Goal: Information Seeking & Learning: Check status

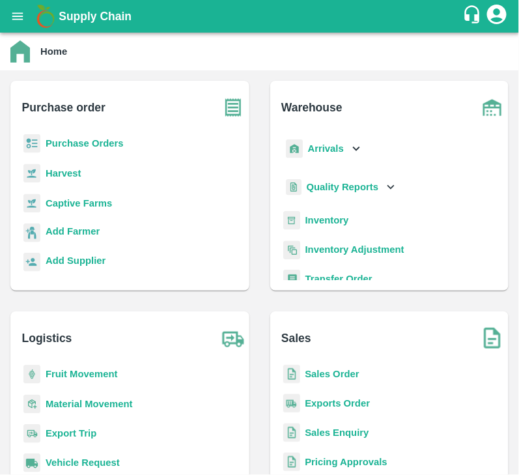
click at [113, 145] on b "Purchase Orders" at bounding box center [85, 143] width 78 height 10
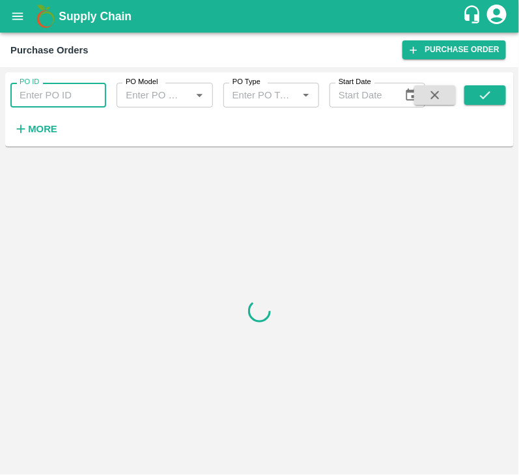
click at [73, 96] on input "PO ID" at bounding box center [58, 95] width 96 height 25
type input "178822"
click at [488, 89] on icon "submit" at bounding box center [485, 95] width 14 height 14
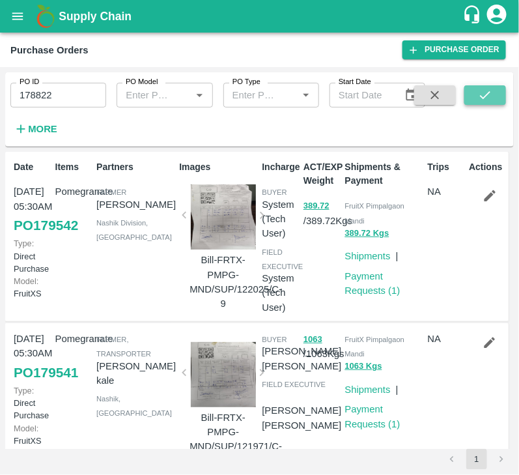
click at [488, 94] on icon "submit" at bounding box center [485, 95] width 10 height 8
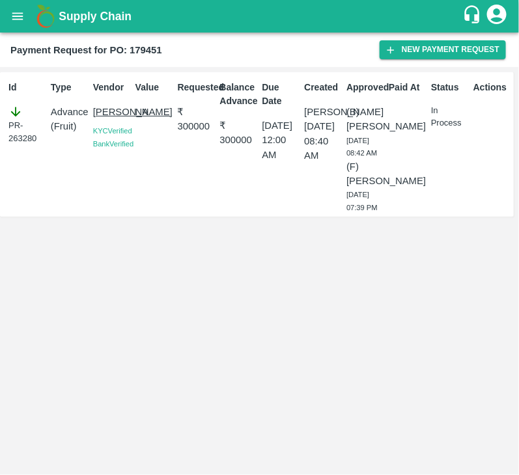
drag, startPoint x: 0, startPoint y: 0, endPoint x: 19, endPoint y: 8, distance: 20.4
click at [19, 8] on button "open drawer" at bounding box center [18, 16] width 30 height 30
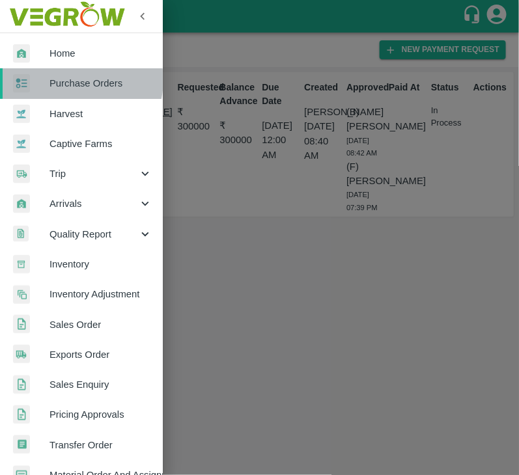
click at [70, 80] on span "Purchase Orders" at bounding box center [100, 83] width 103 height 14
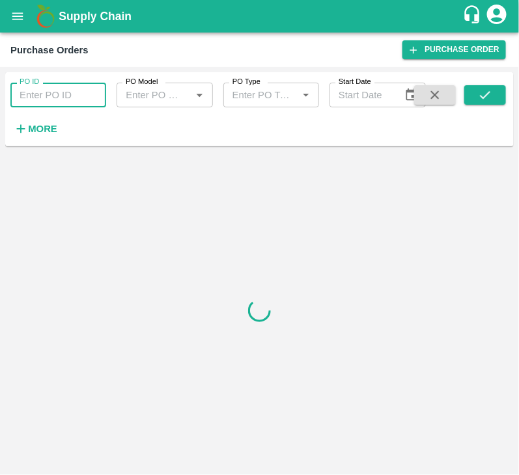
click at [55, 89] on input "PO ID" at bounding box center [58, 95] width 96 height 25
paste input "178902"
type input "178902"
click at [496, 104] on button "submit" at bounding box center [485, 95] width 42 height 20
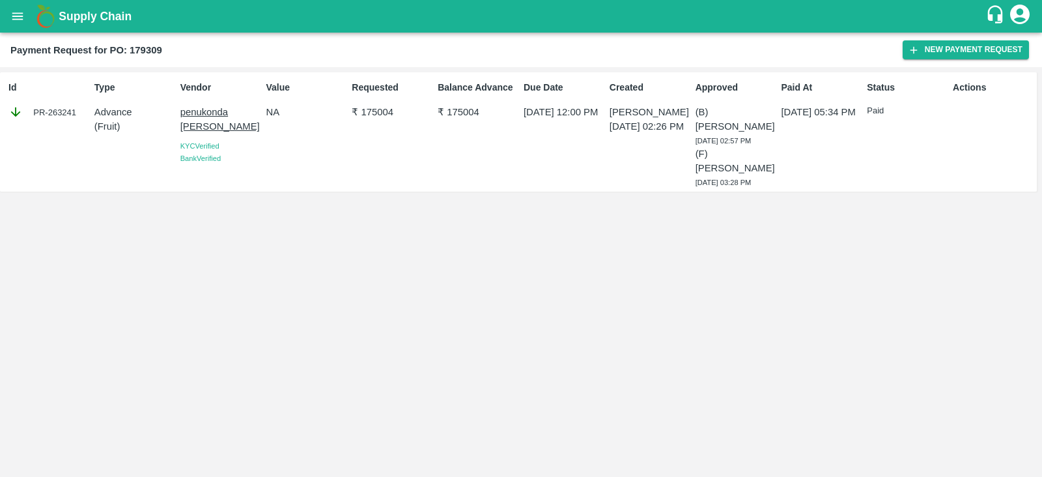
drag, startPoint x: 8, startPoint y: 19, endPoint x: 16, endPoint y: 24, distance: 8.9
click at [16, 24] on button "open drawer" at bounding box center [18, 16] width 30 height 30
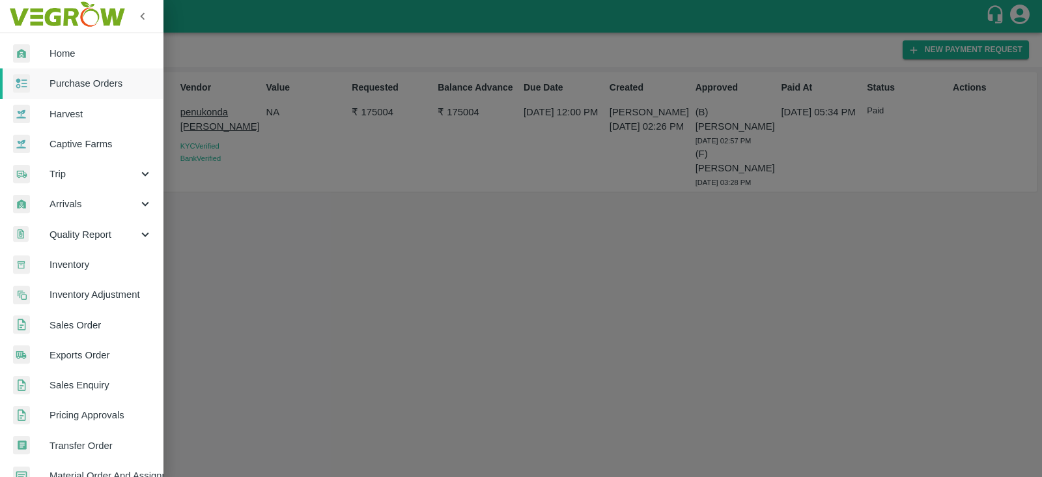
click at [16, 24] on img at bounding box center [67, 16] width 122 height 40
click at [85, 82] on span "Purchase Orders" at bounding box center [100, 83] width 103 height 14
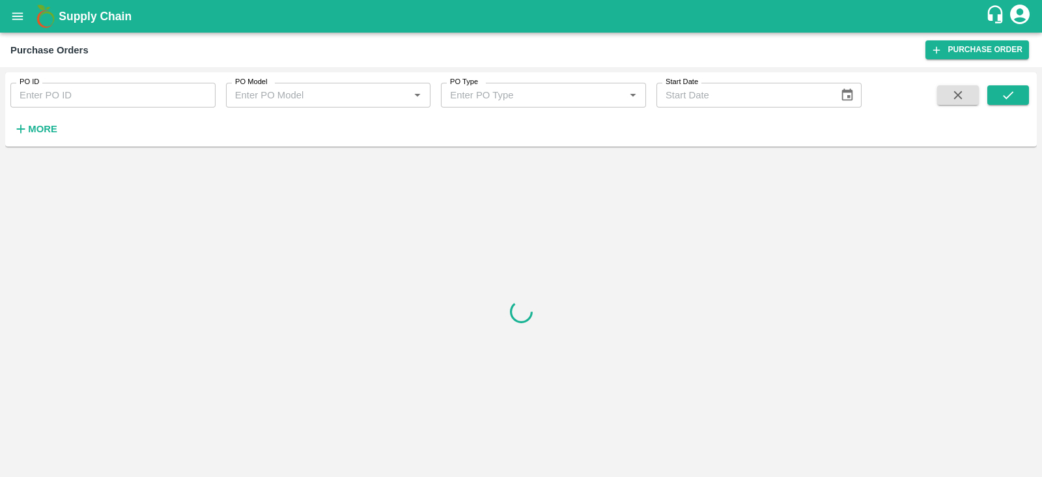
click at [129, 96] on input "PO ID" at bounding box center [112, 95] width 205 height 25
paste input "179152"
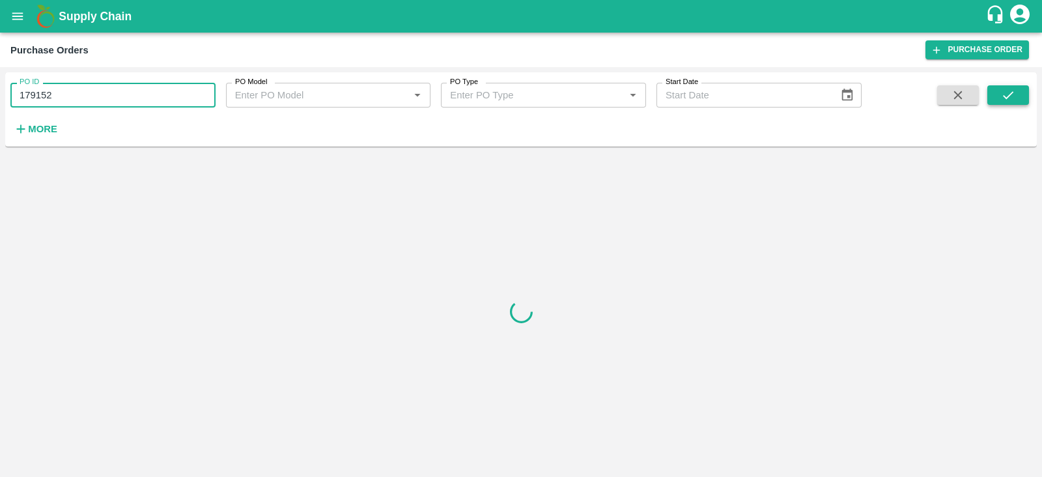
type input "179152"
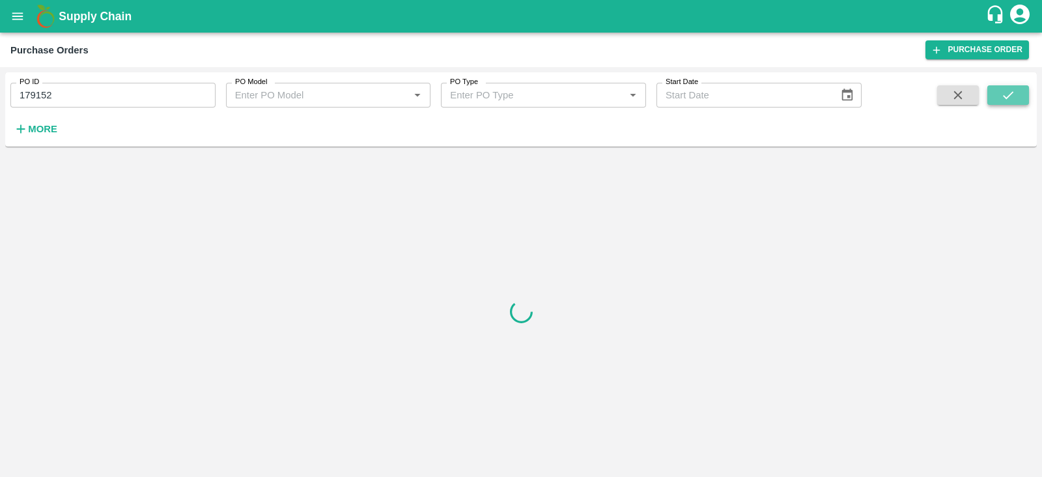
click at [1008, 100] on icon "submit" at bounding box center [1008, 95] width 14 height 14
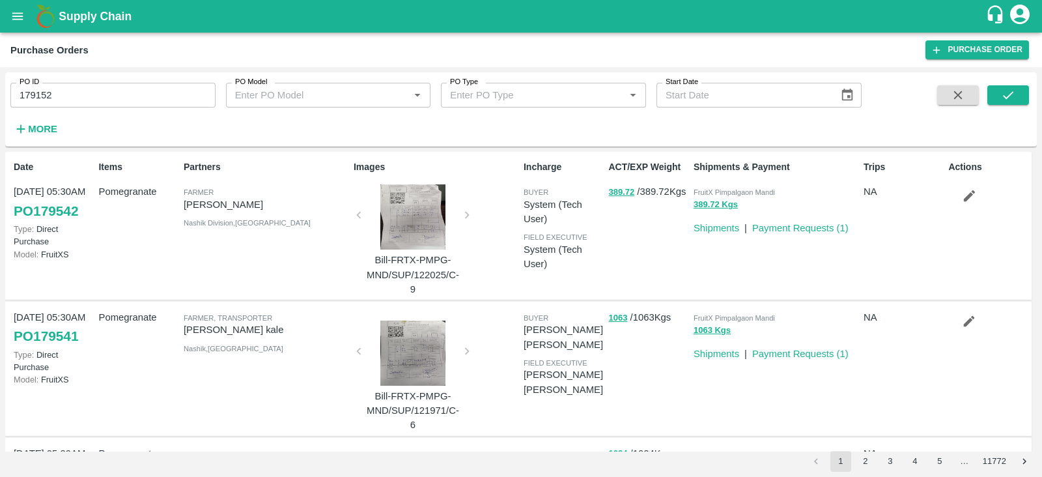
click at [15, 25] on button "open drawer" at bounding box center [18, 16] width 30 height 30
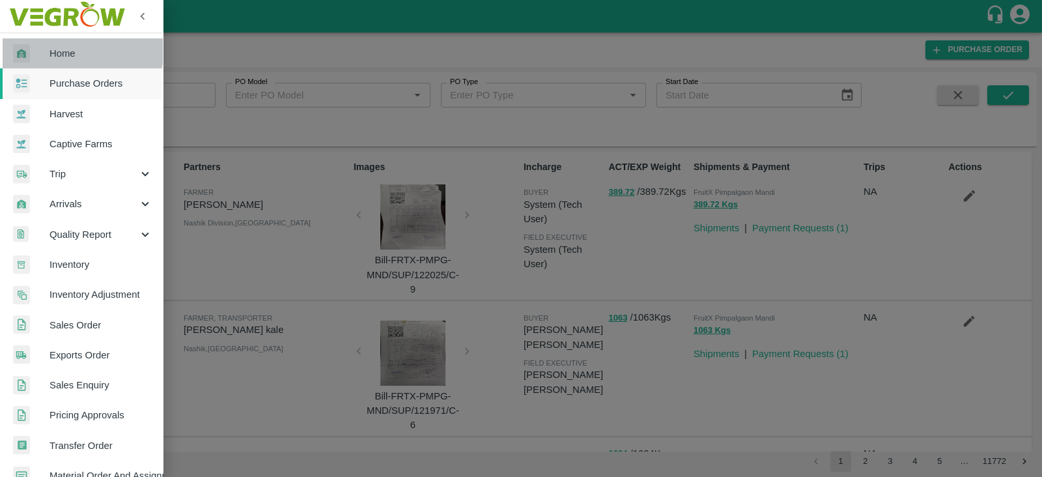
click at [75, 49] on span "Home" at bounding box center [100, 53] width 103 height 14
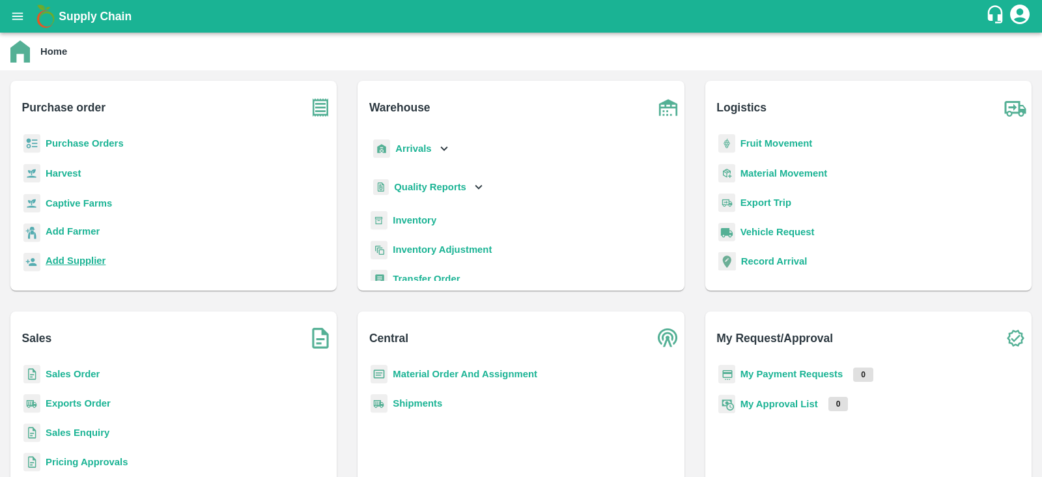
click at [72, 257] on b "Add Supplier" at bounding box center [76, 260] width 60 height 10
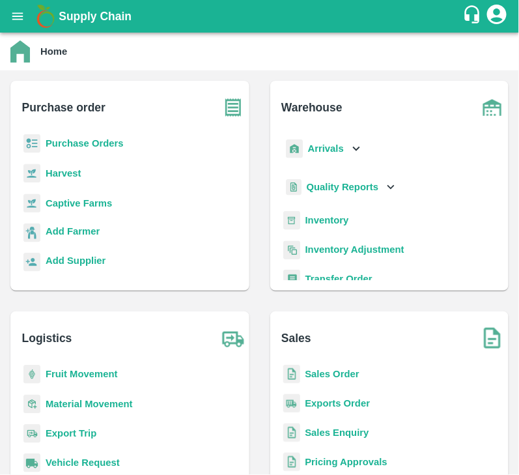
click at [106, 148] on b "Purchase Orders" at bounding box center [85, 143] width 78 height 10
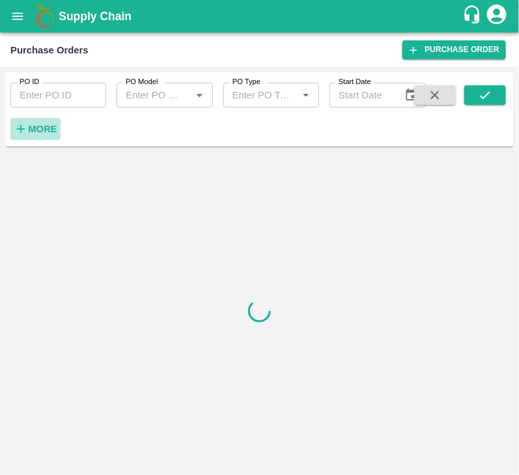
click at [25, 137] on button "More" at bounding box center [35, 129] width 50 height 22
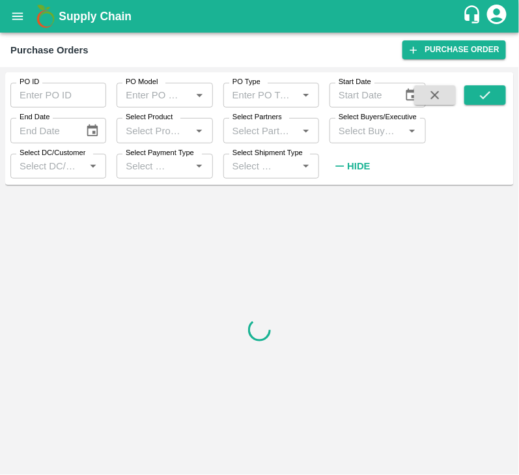
click at [356, 138] on input "Select Buyers/Executive" at bounding box center [366, 130] width 66 height 17
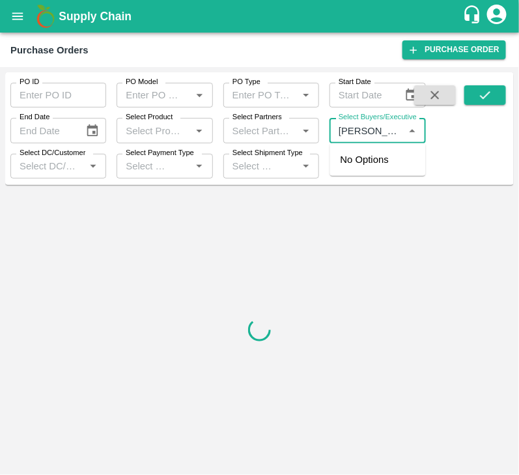
type input "Avin"
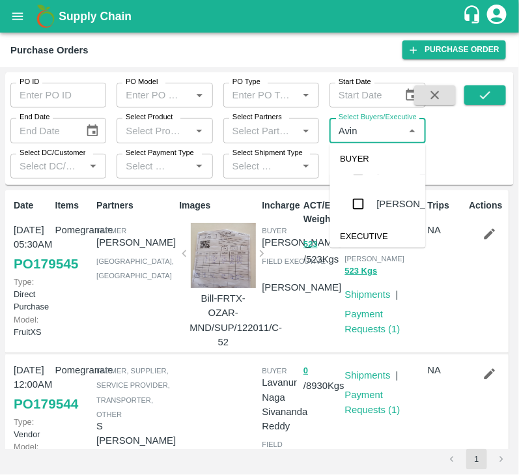
scroll to position [62, 0]
click at [365, 206] on input "checkbox" at bounding box center [359, 203] width 26 height 26
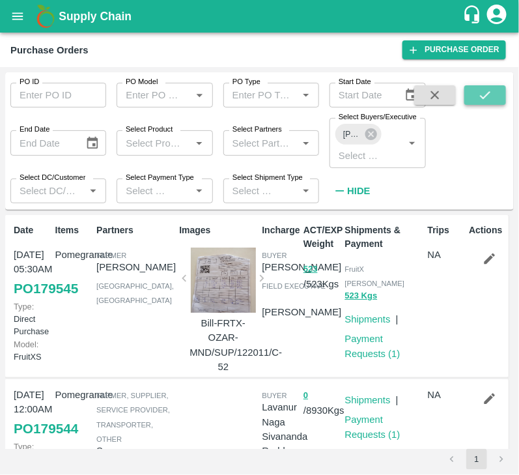
click at [482, 94] on icon "submit" at bounding box center [485, 95] width 14 height 14
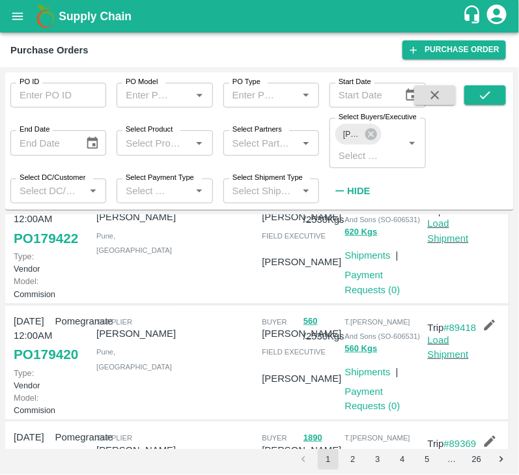
scroll to position [152, 0]
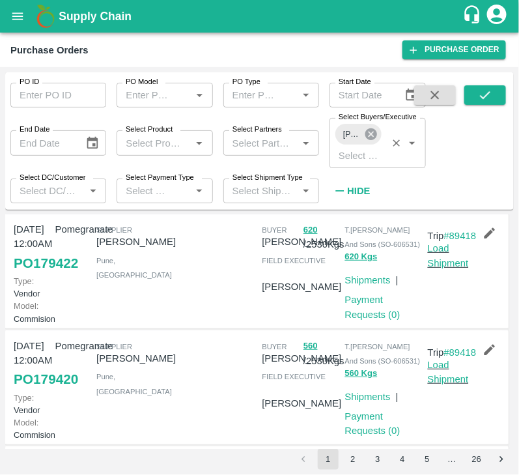
click at [372, 131] on icon at bounding box center [371, 134] width 12 height 12
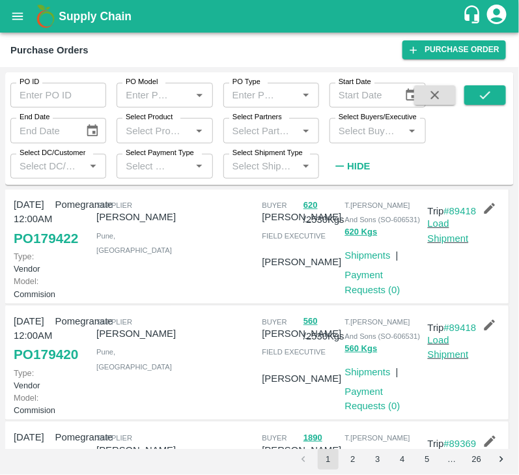
click at [365, 132] on input "Select Buyers/Executive" at bounding box center [366, 130] width 66 height 17
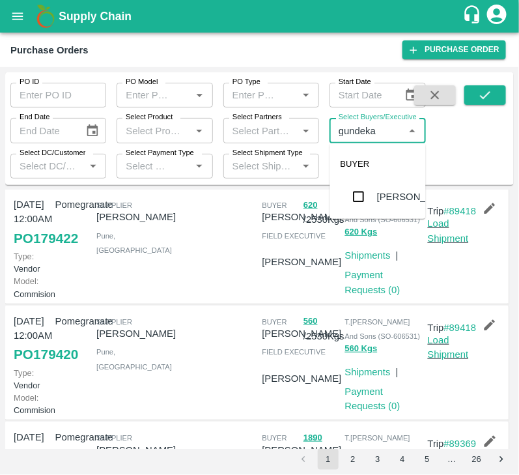
type input "[PERSON_NAME]"
click at [362, 195] on input "checkbox" at bounding box center [359, 197] width 26 height 26
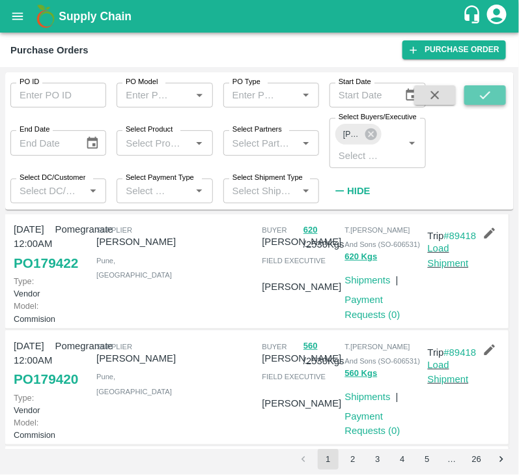
click at [475, 93] on button "submit" at bounding box center [485, 95] width 42 height 20
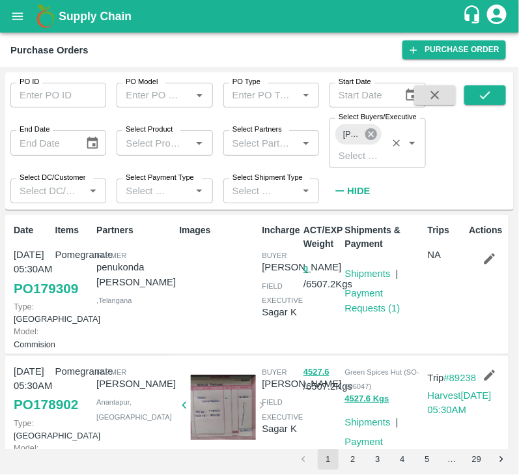
click at [374, 135] on icon at bounding box center [371, 134] width 12 height 12
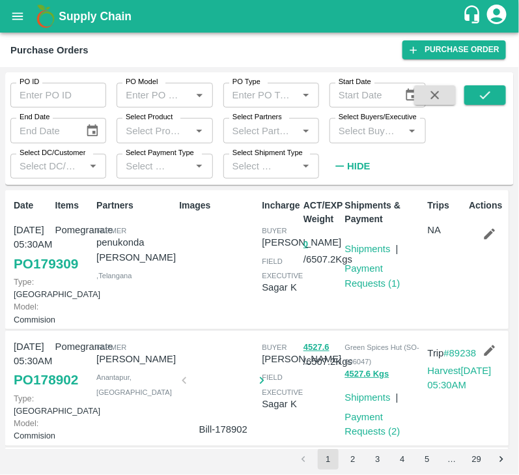
click at [365, 135] on input "Select Buyers/Executive" at bounding box center [366, 130] width 66 height 17
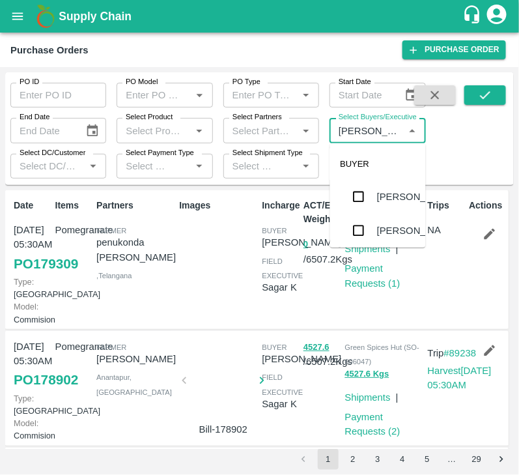
type input "Avinash"
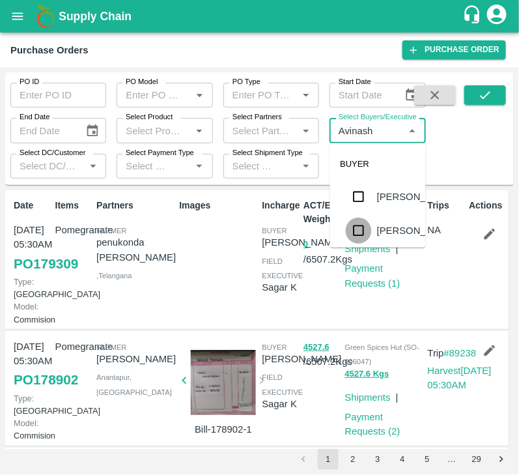
click at [360, 228] on input "checkbox" at bounding box center [359, 231] width 26 height 26
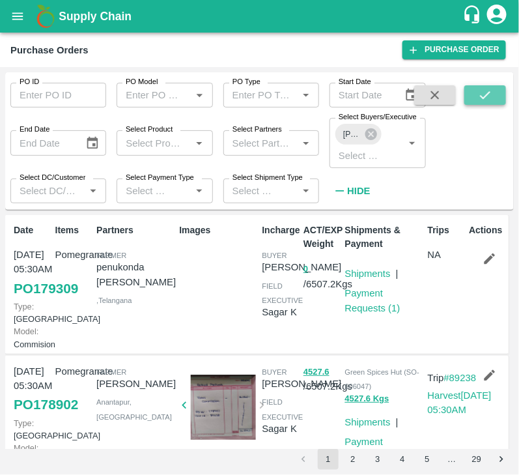
click at [470, 89] on button "submit" at bounding box center [485, 95] width 42 height 20
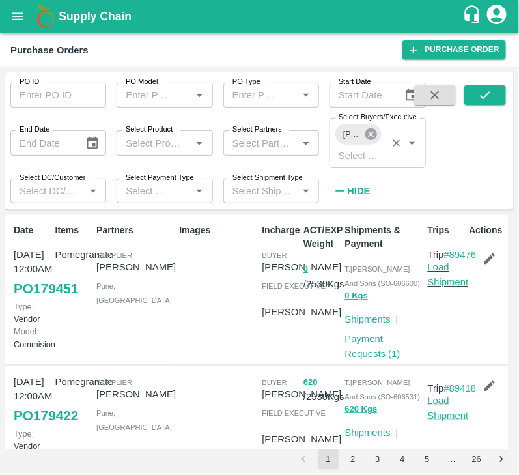
click at [368, 130] on icon at bounding box center [371, 134] width 12 height 12
